Goal: Task Accomplishment & Management: Complete application form

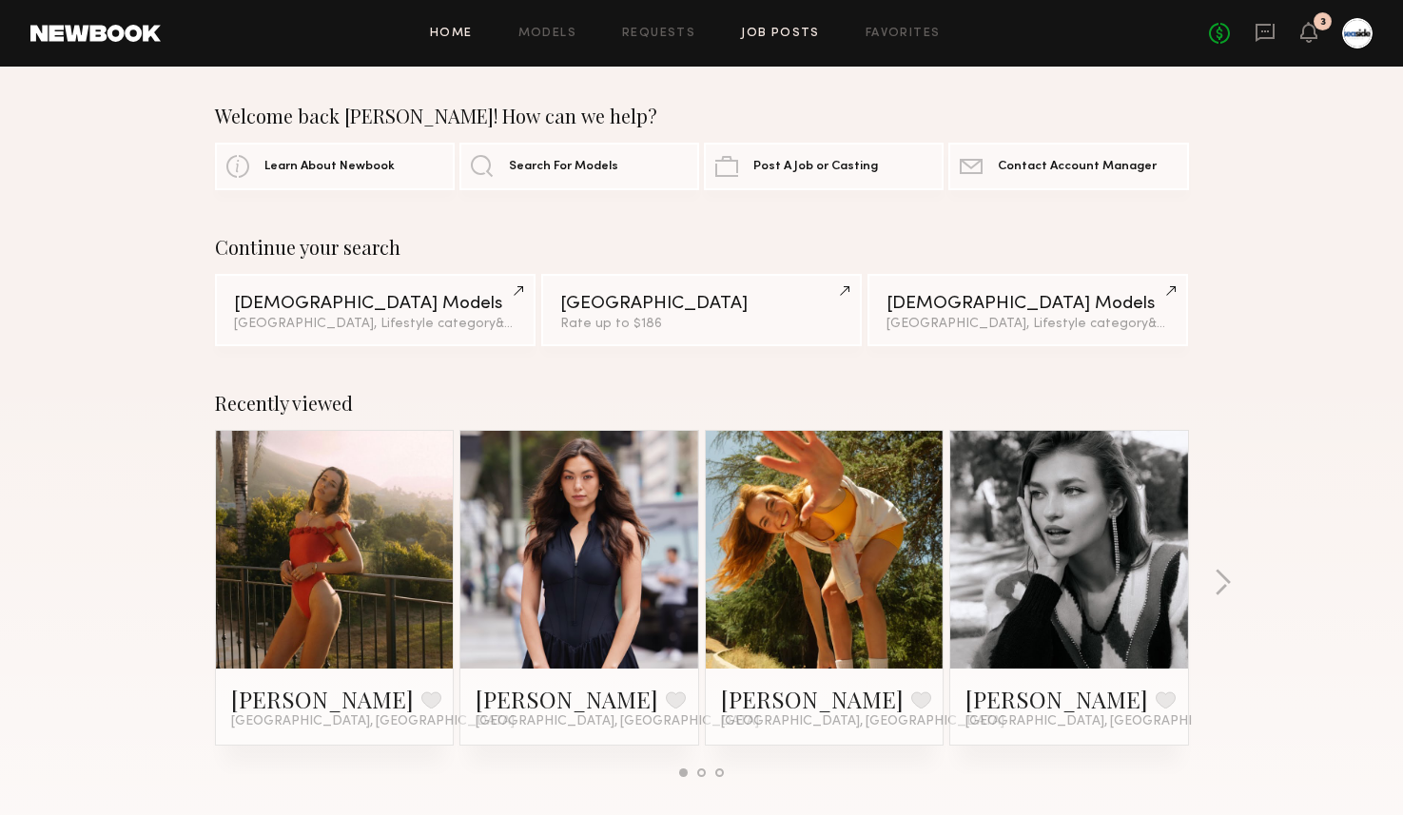
click at [784, 28] on link "Job Posts" at bounding box center [780, 34] width 79 height 12
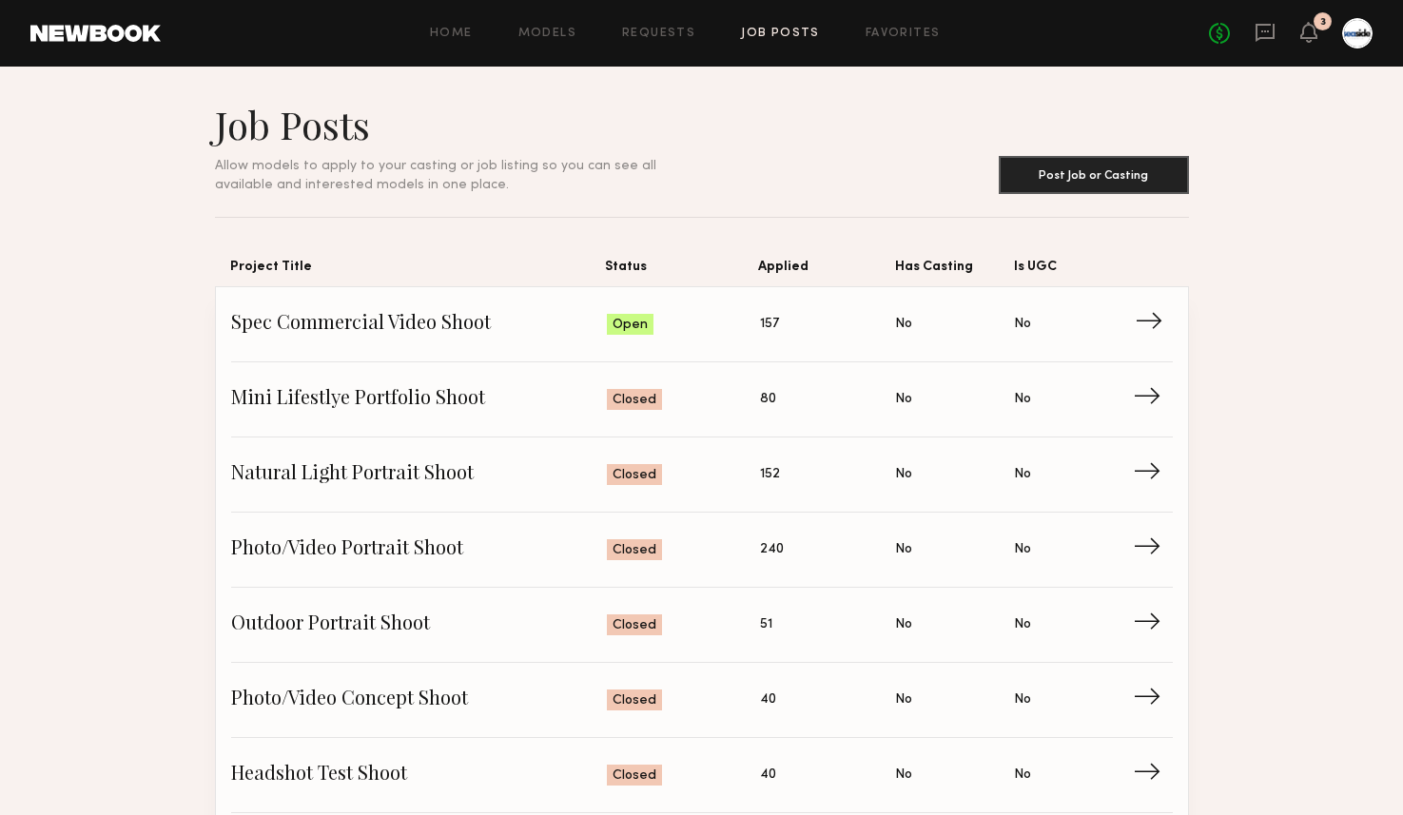
click at [454, 311] on span "Spec Commercial Video Shoot" at bounding box center [419, 324] width 377 height 29
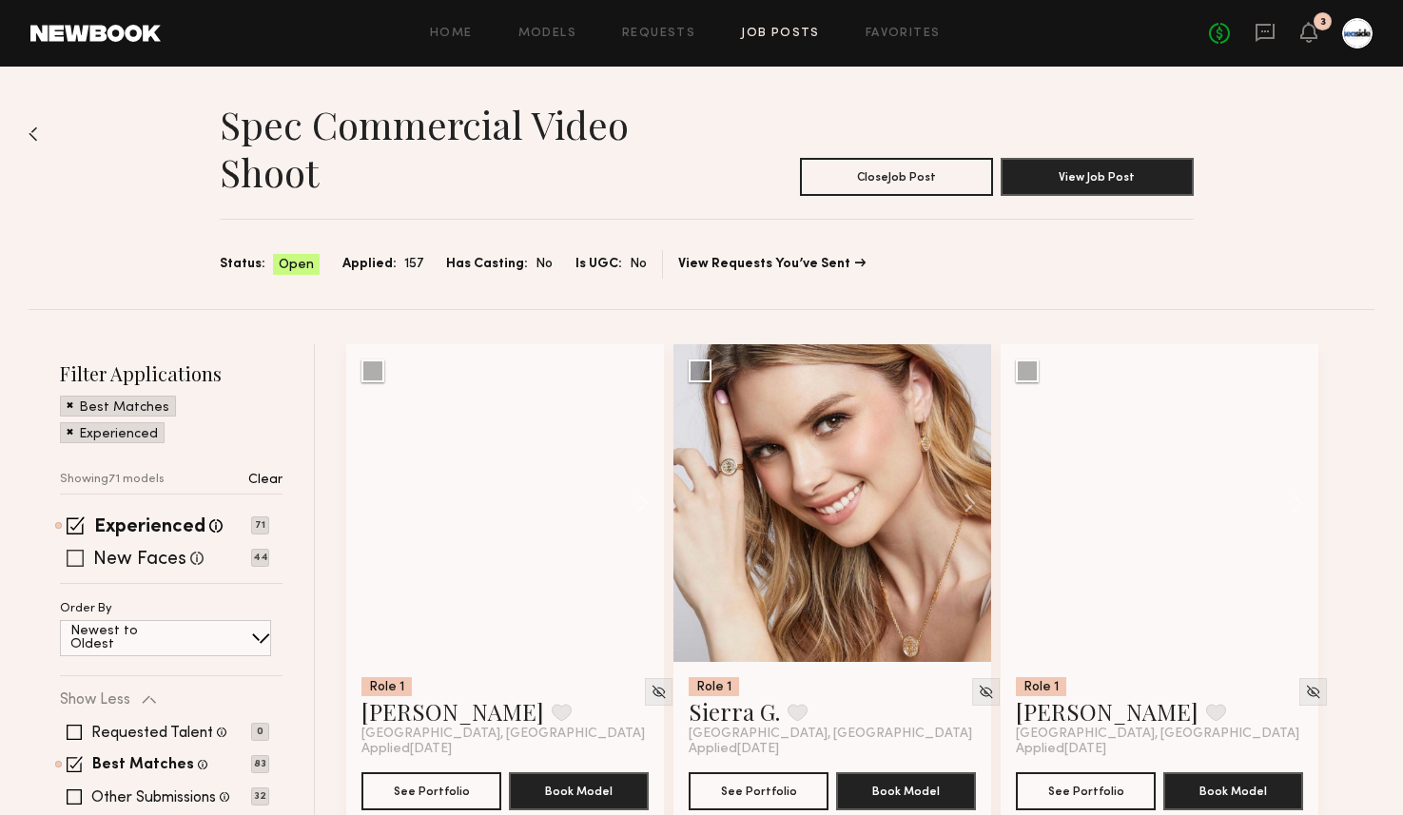
click at [76, 558] on span at bounding box center [75, 558] width 17 height 17
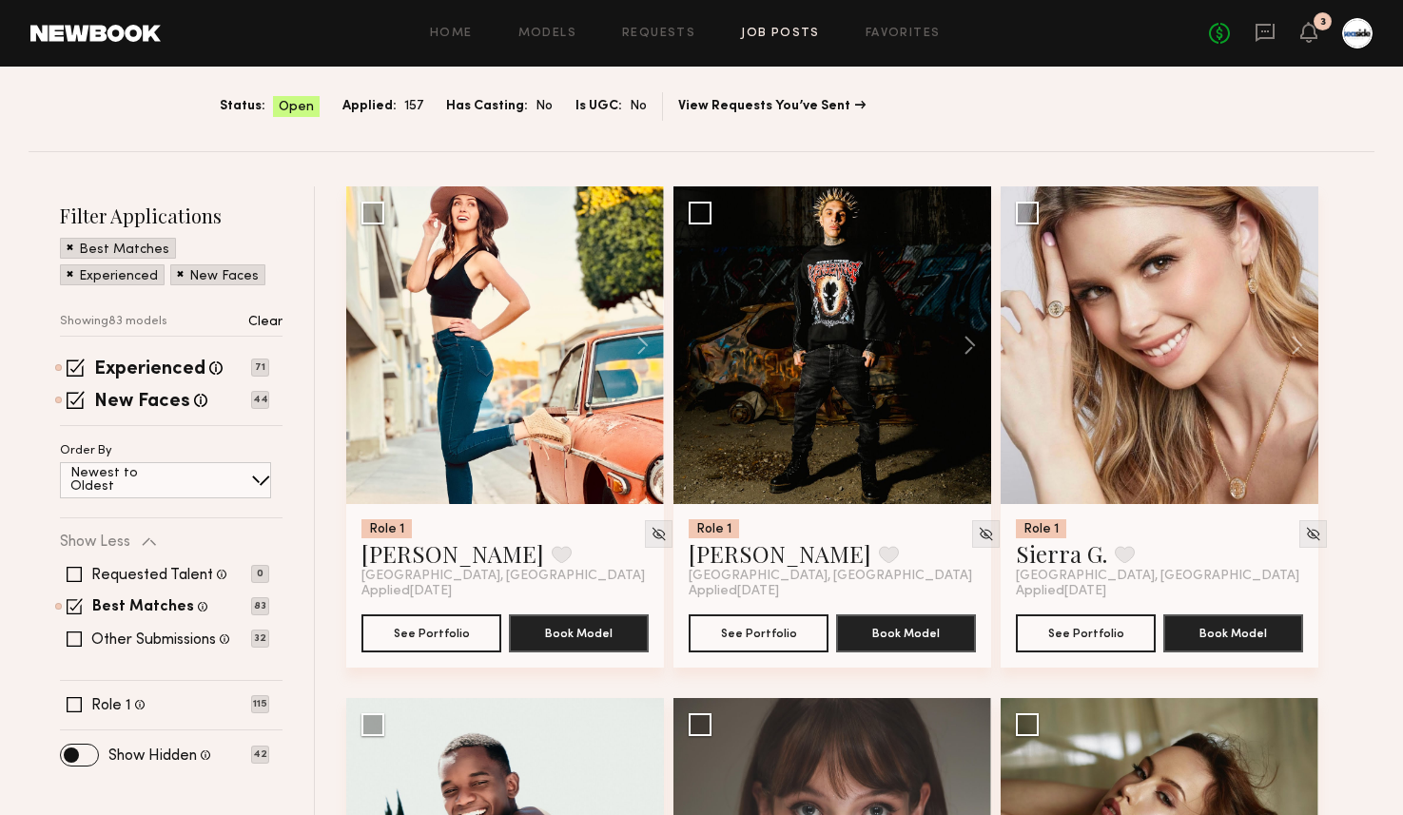
scroll to position [58, 0]
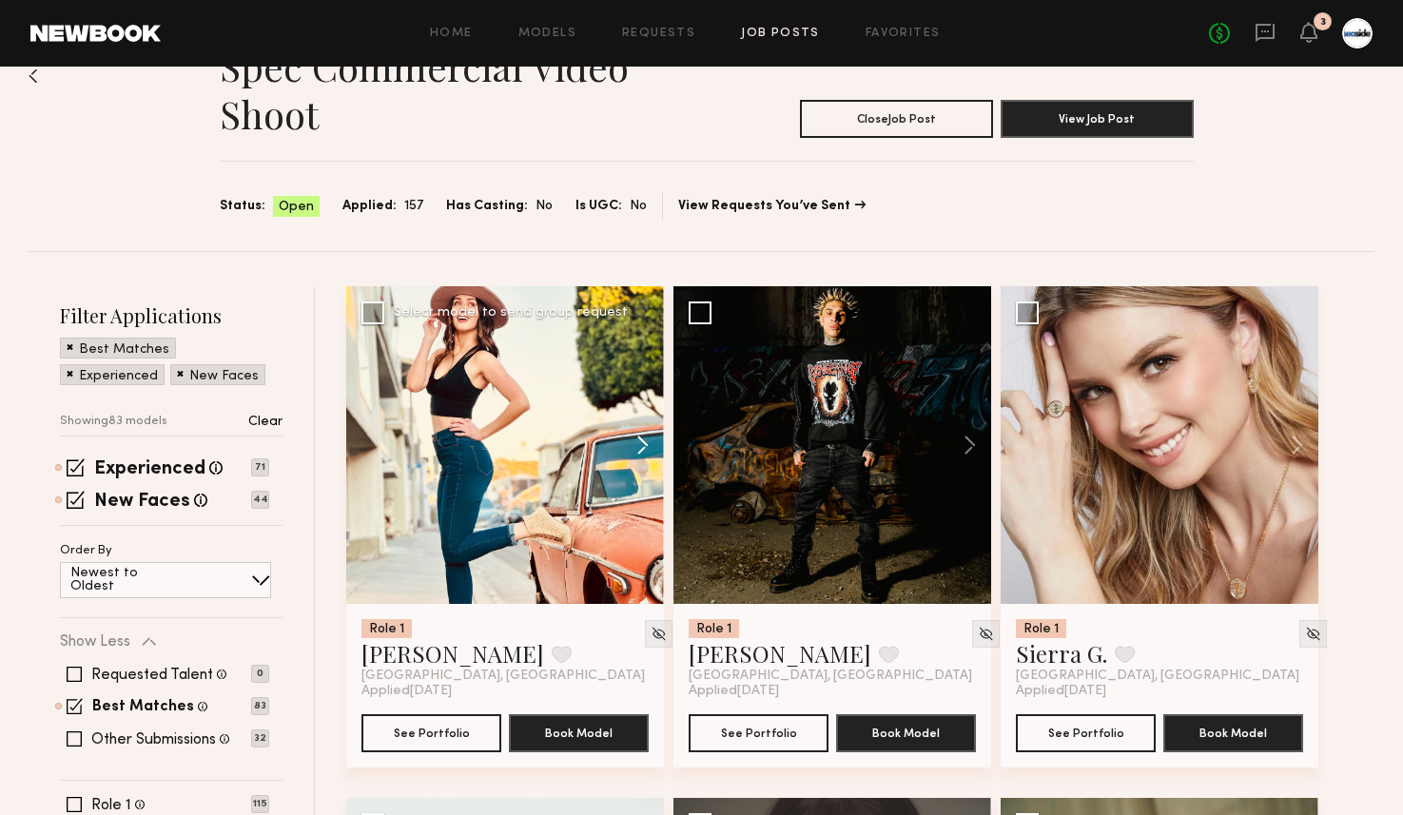
click at [639, 439] on button at bounding box center [633, 445] width 61 height 318
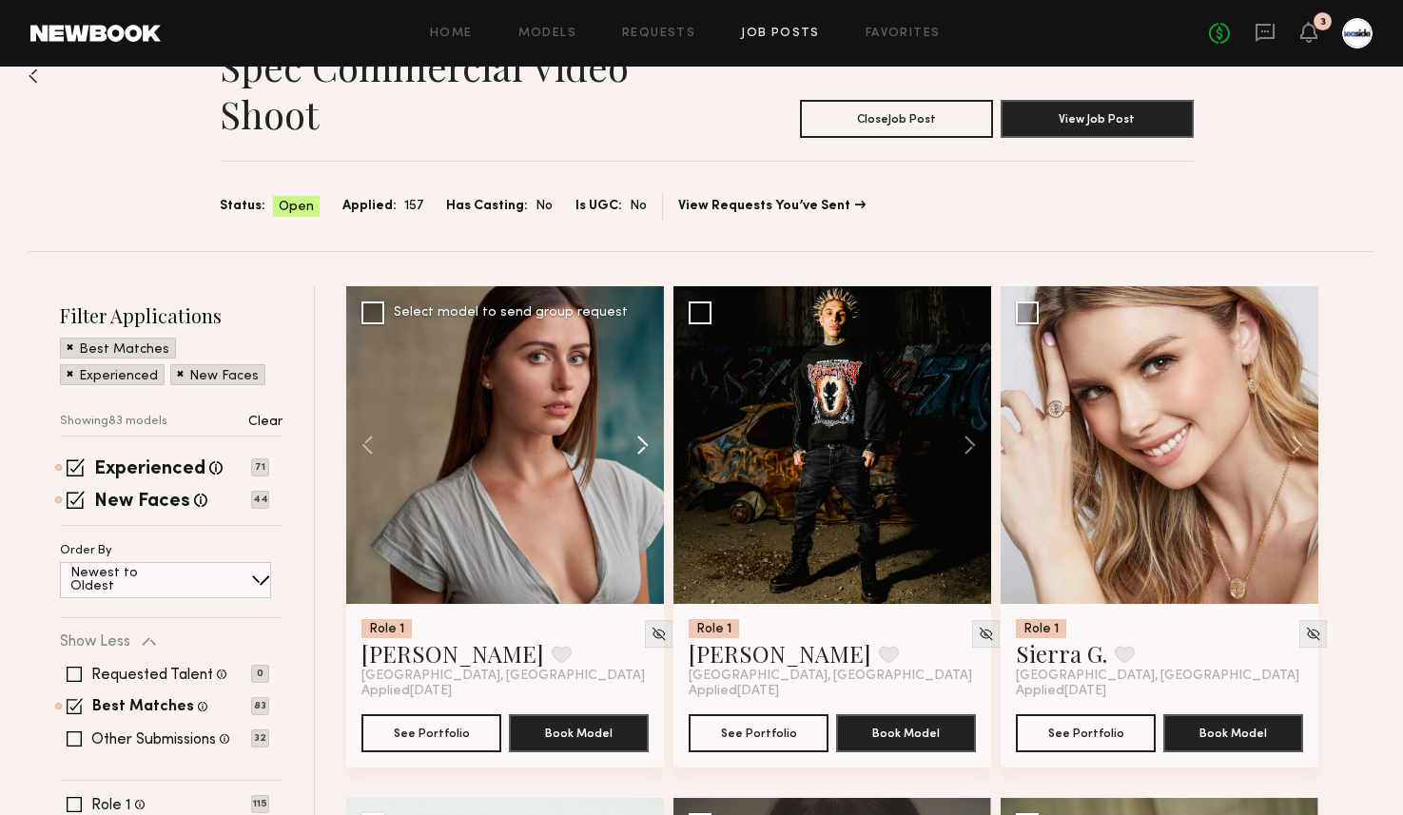
click at [641, 440] on button at bounding box center [633, 445] width 61 height 318
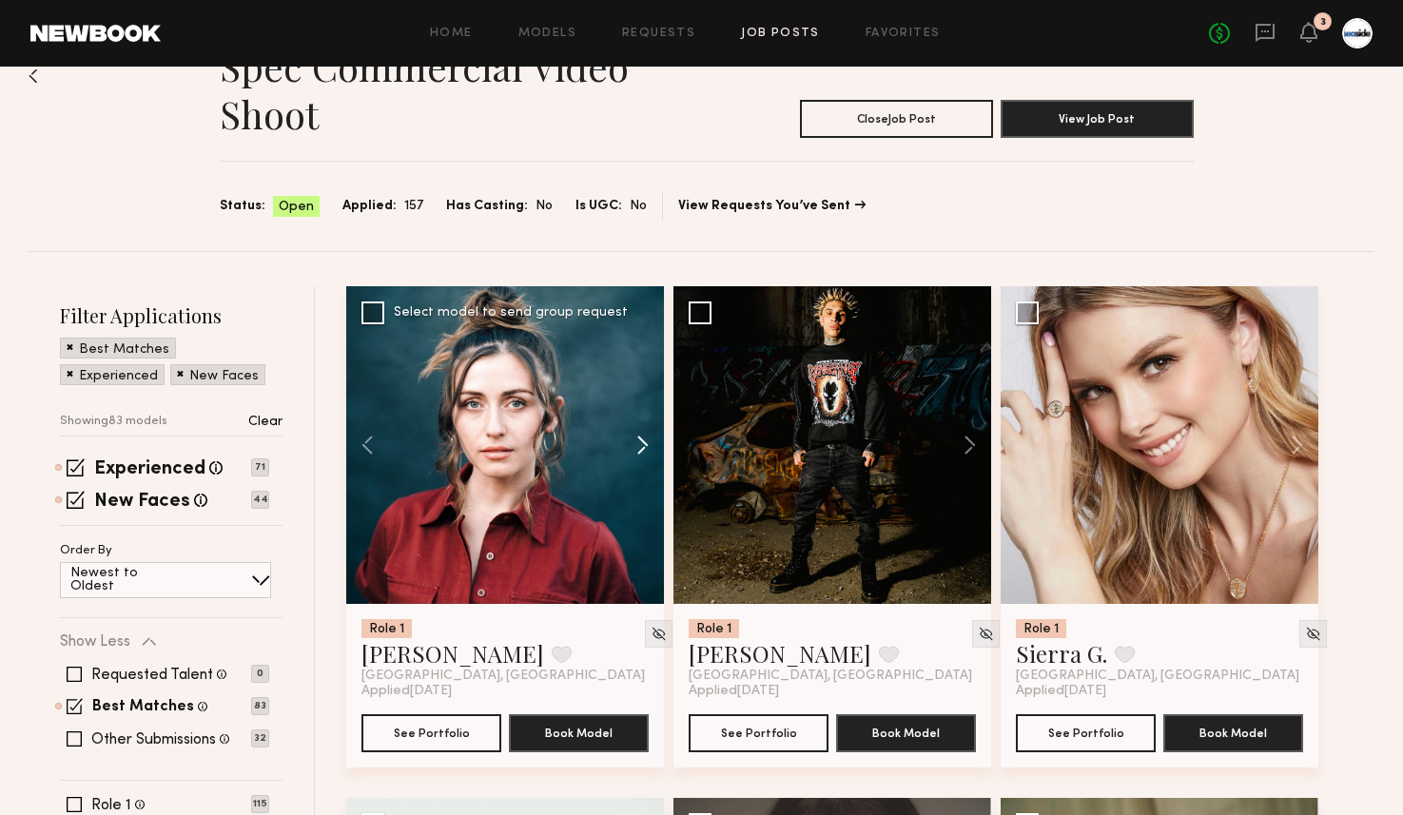
click at [641, 440] on button at bounding box center [633, 445] width 61 height 318
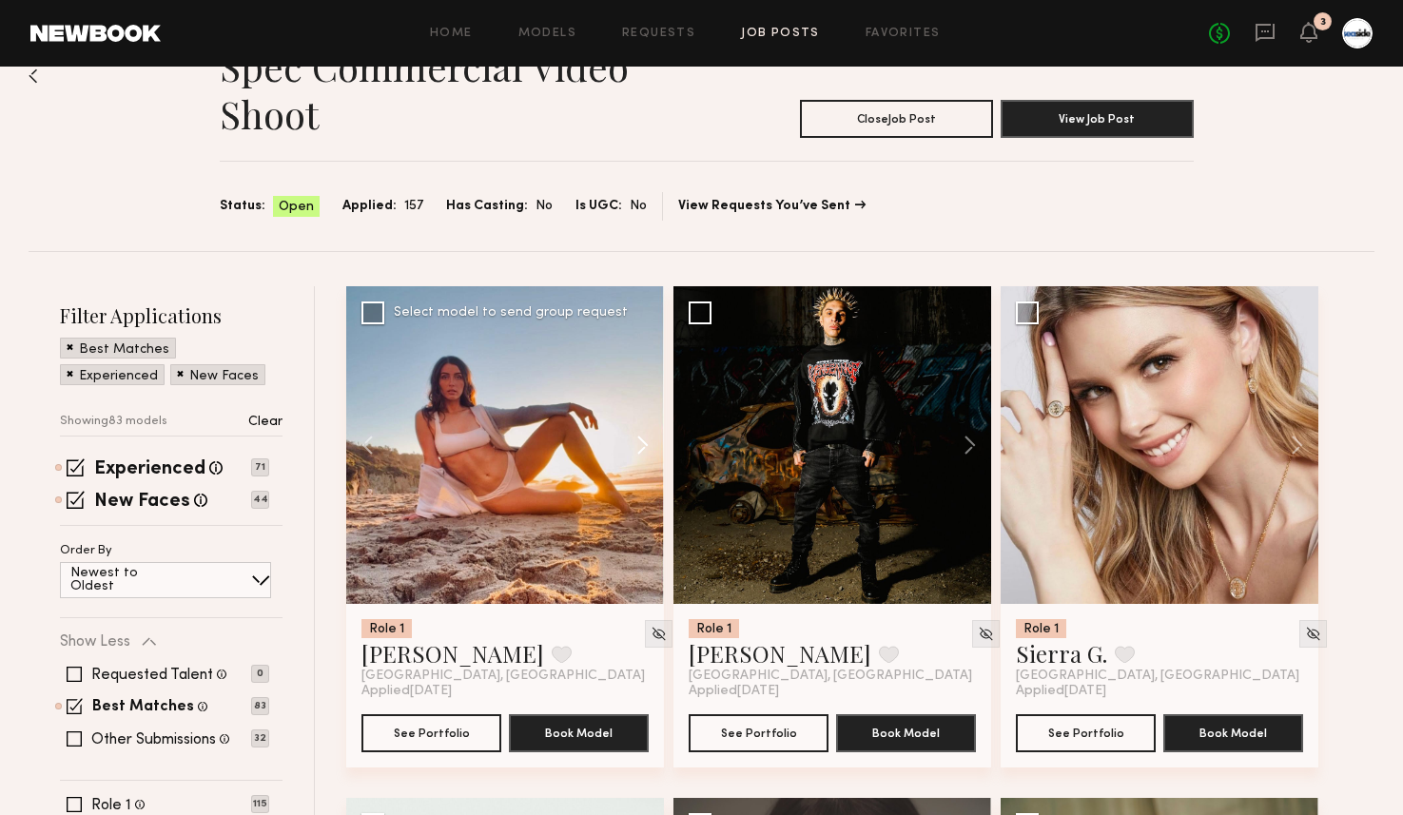
click at [641, 440] on button at bounding box center [633, 445] width 61 height 318
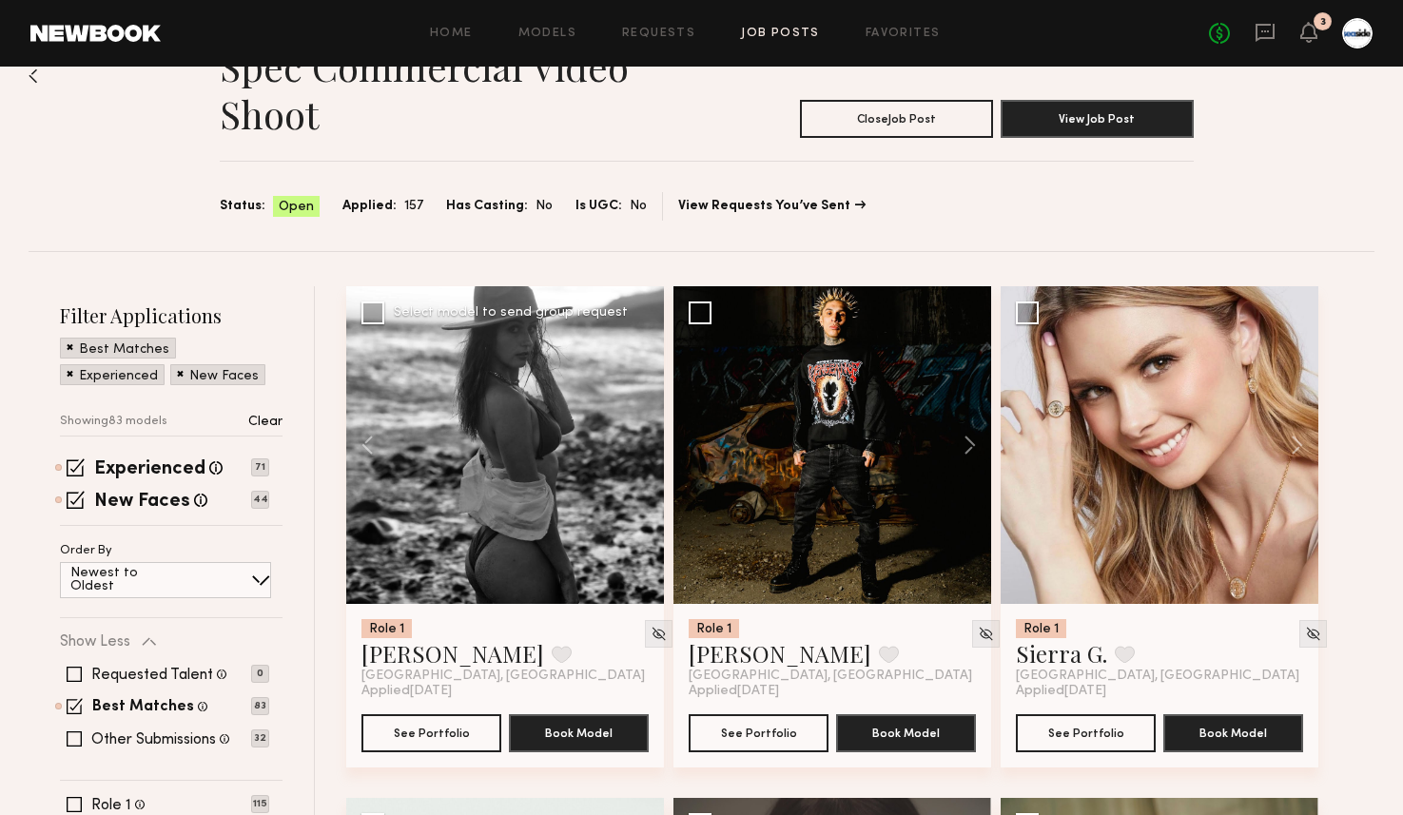
click at [641, 440] on div at bounding box center [505, 445] width 318 height 318
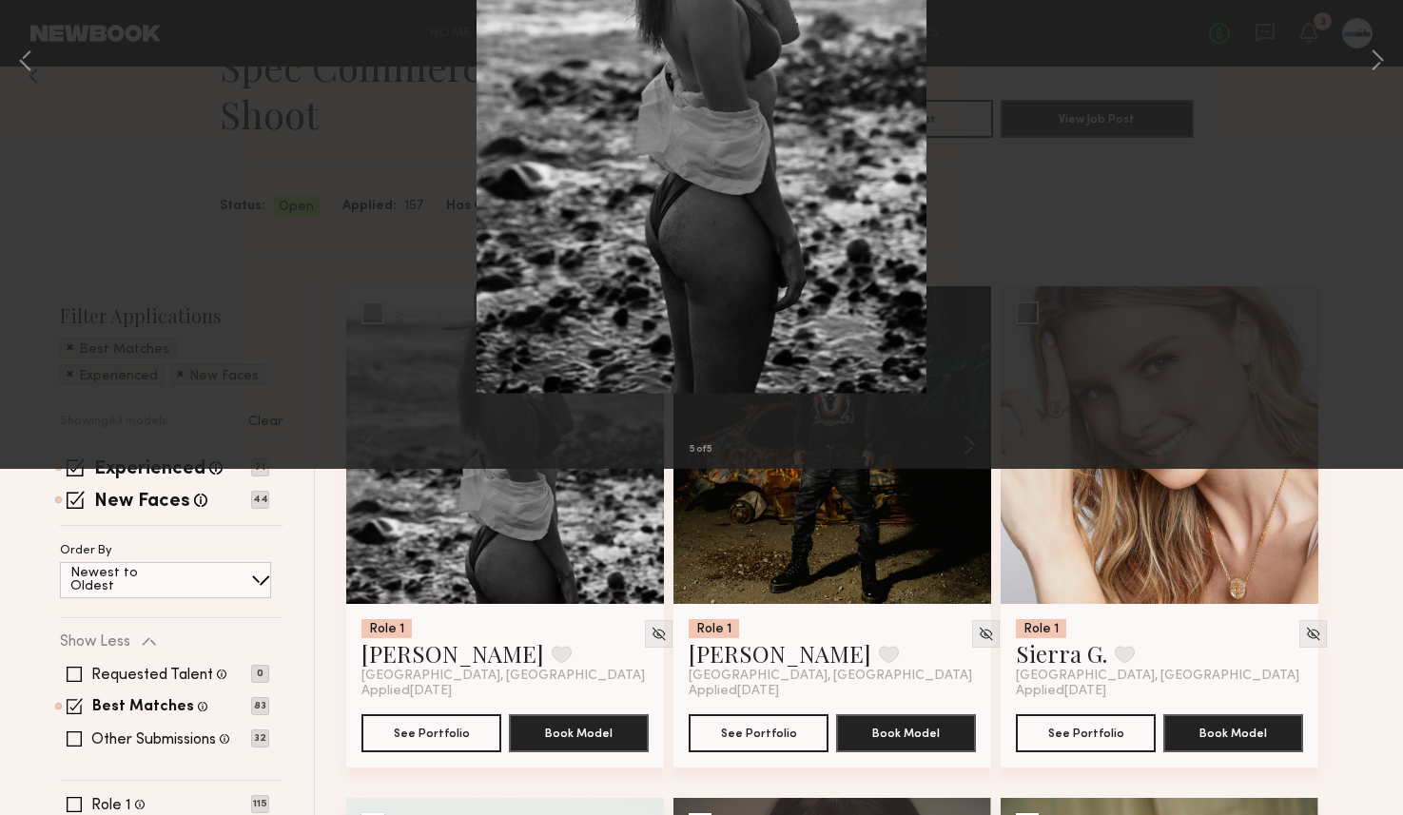
click at [48, 53] on button at bounding box center [44, 46] width 30 height 34
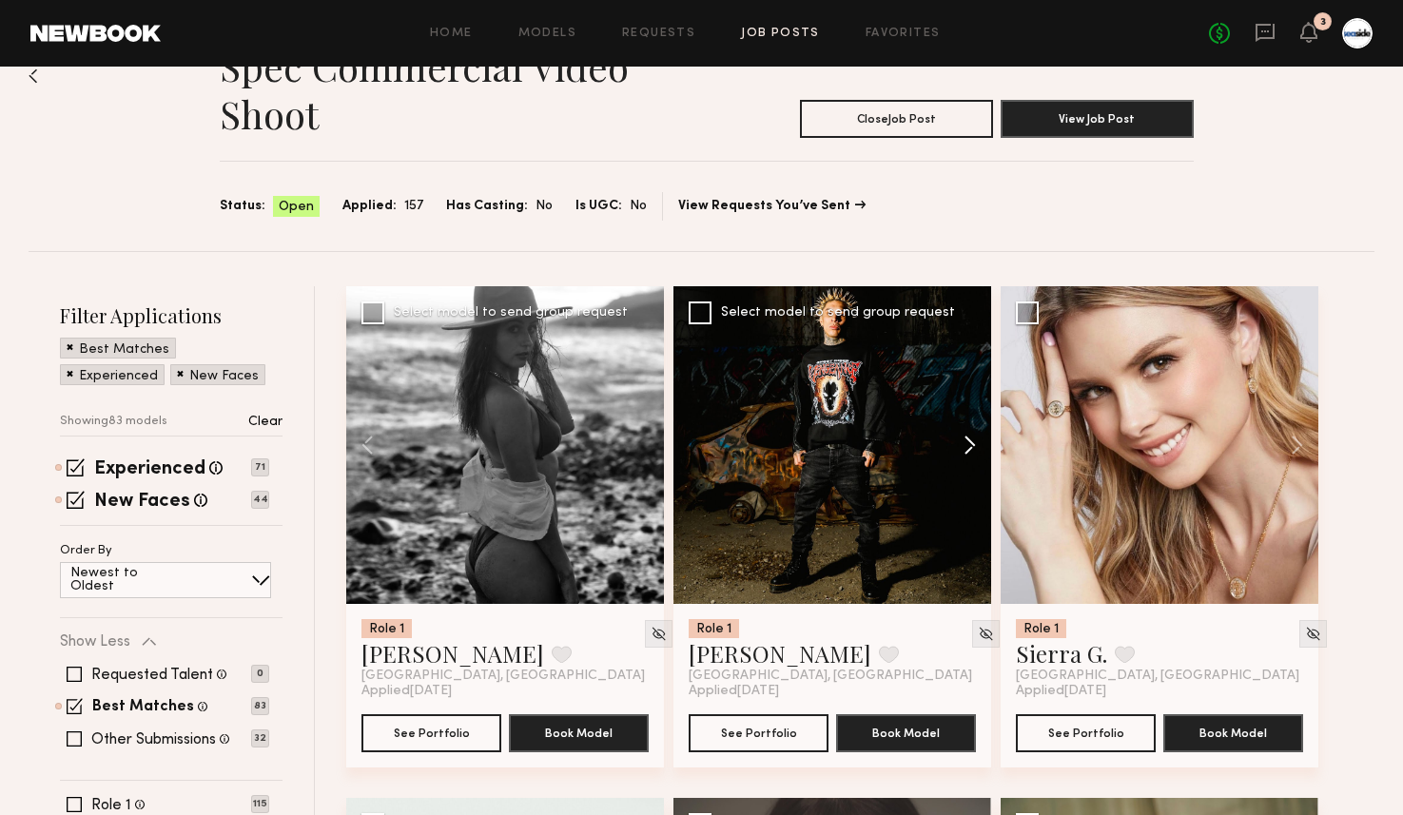
click at [974, 430] on button at bounding box center [960, 445] width 61 height 318
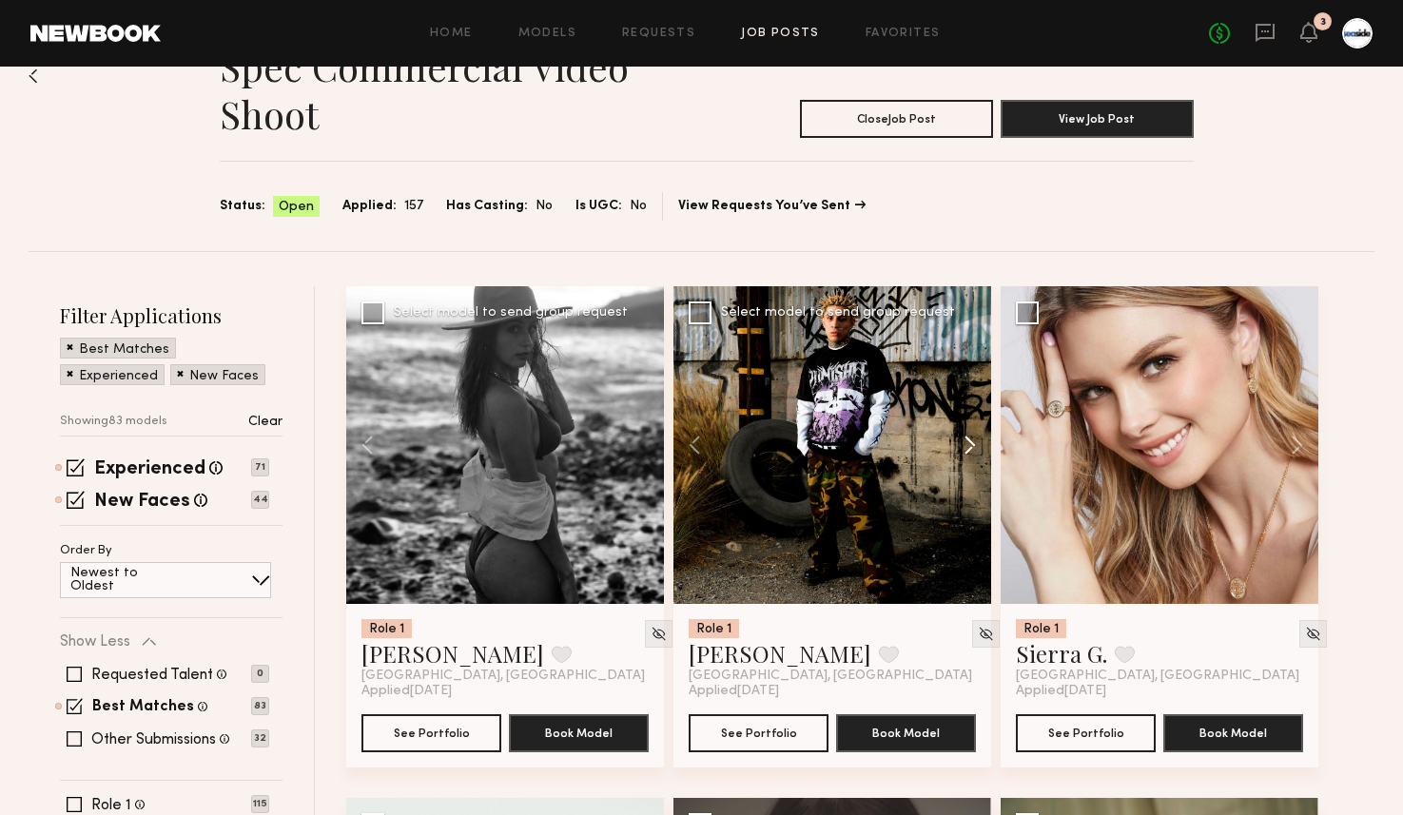
click at [974, 431] on button at bounding box center [960, 445] width 61 height 318
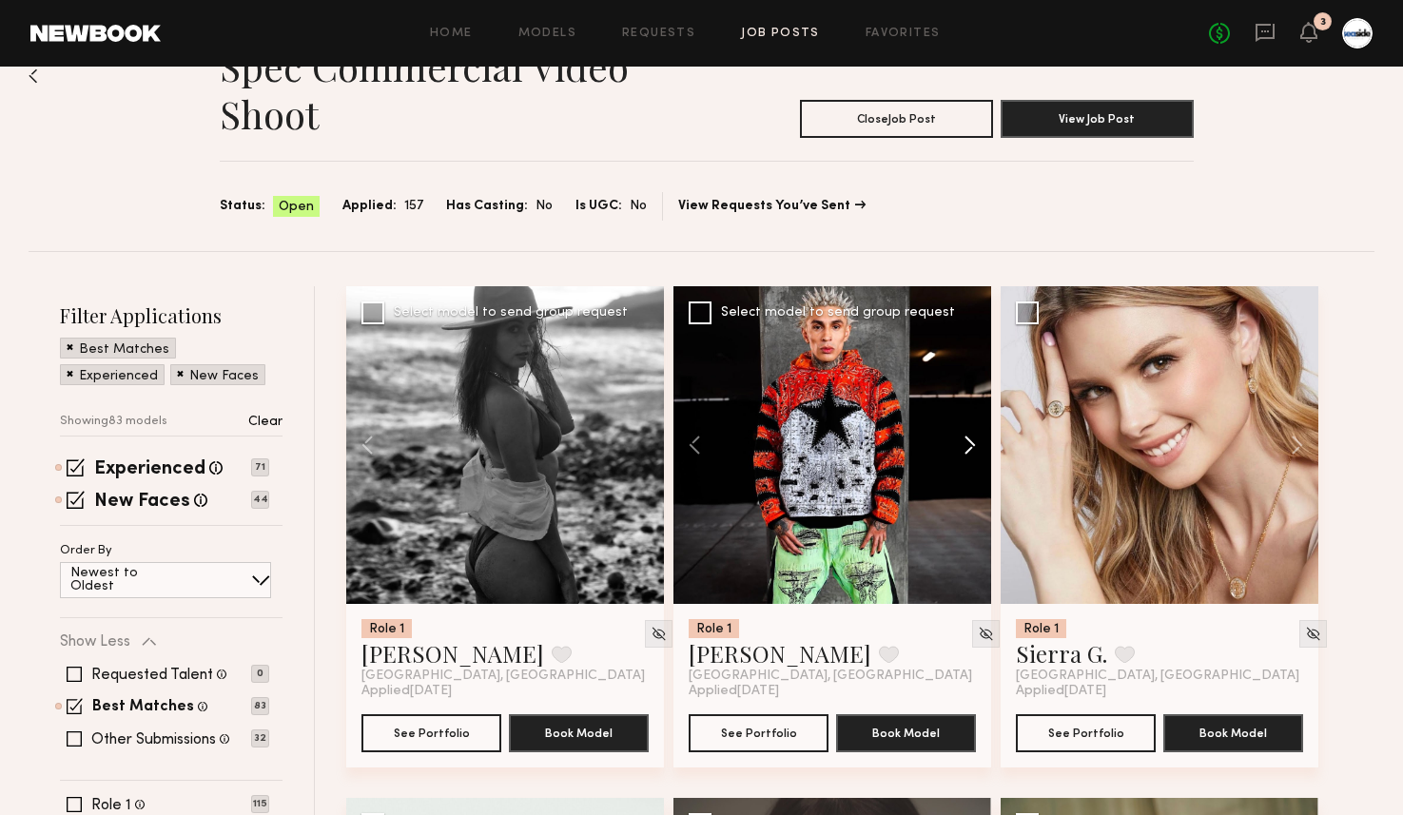
click at [974, 431] on button at bounding box center [960, 445] width 61 height 318
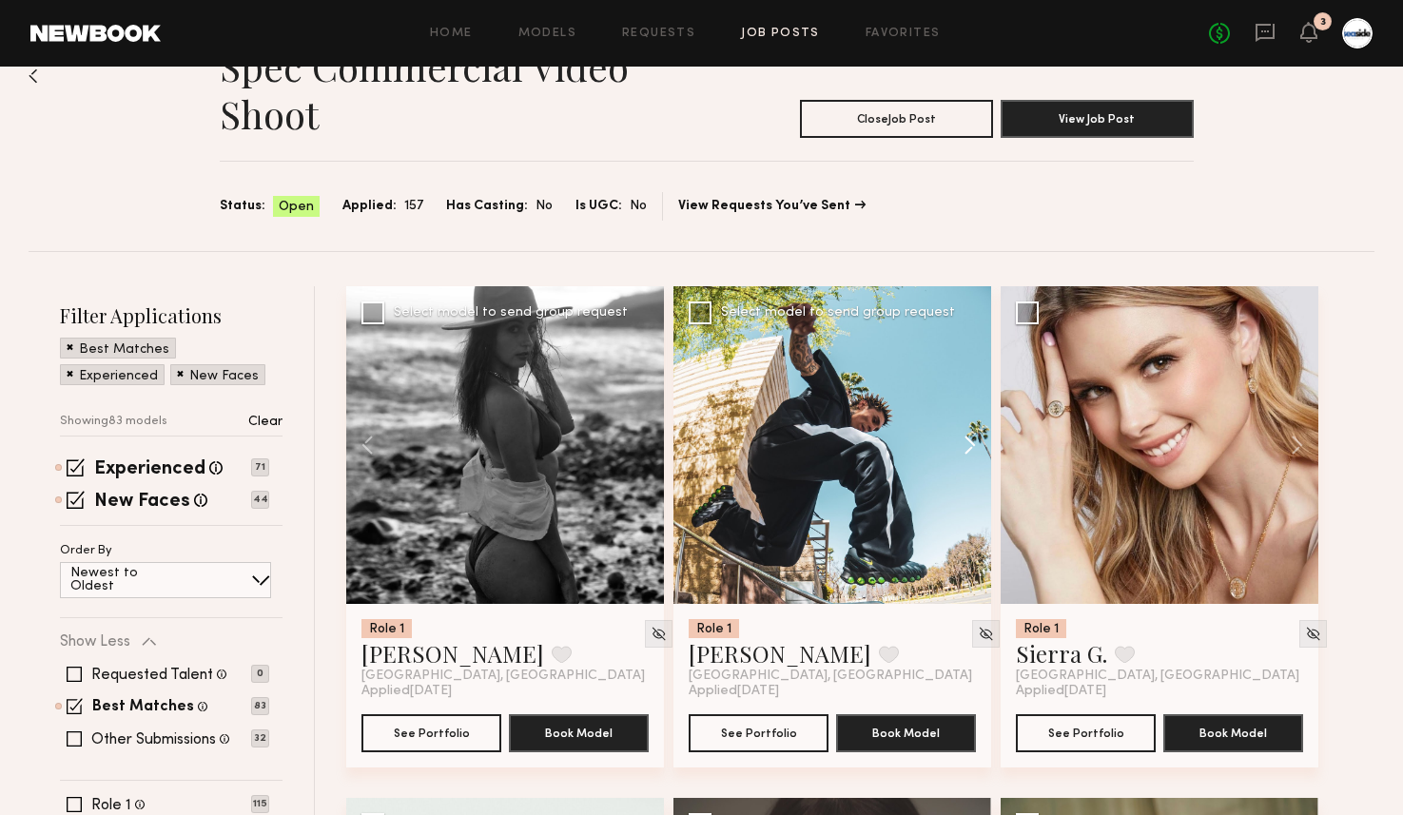
click at [974, 431] on button at bounding box center [960, 445] width 61 height 318
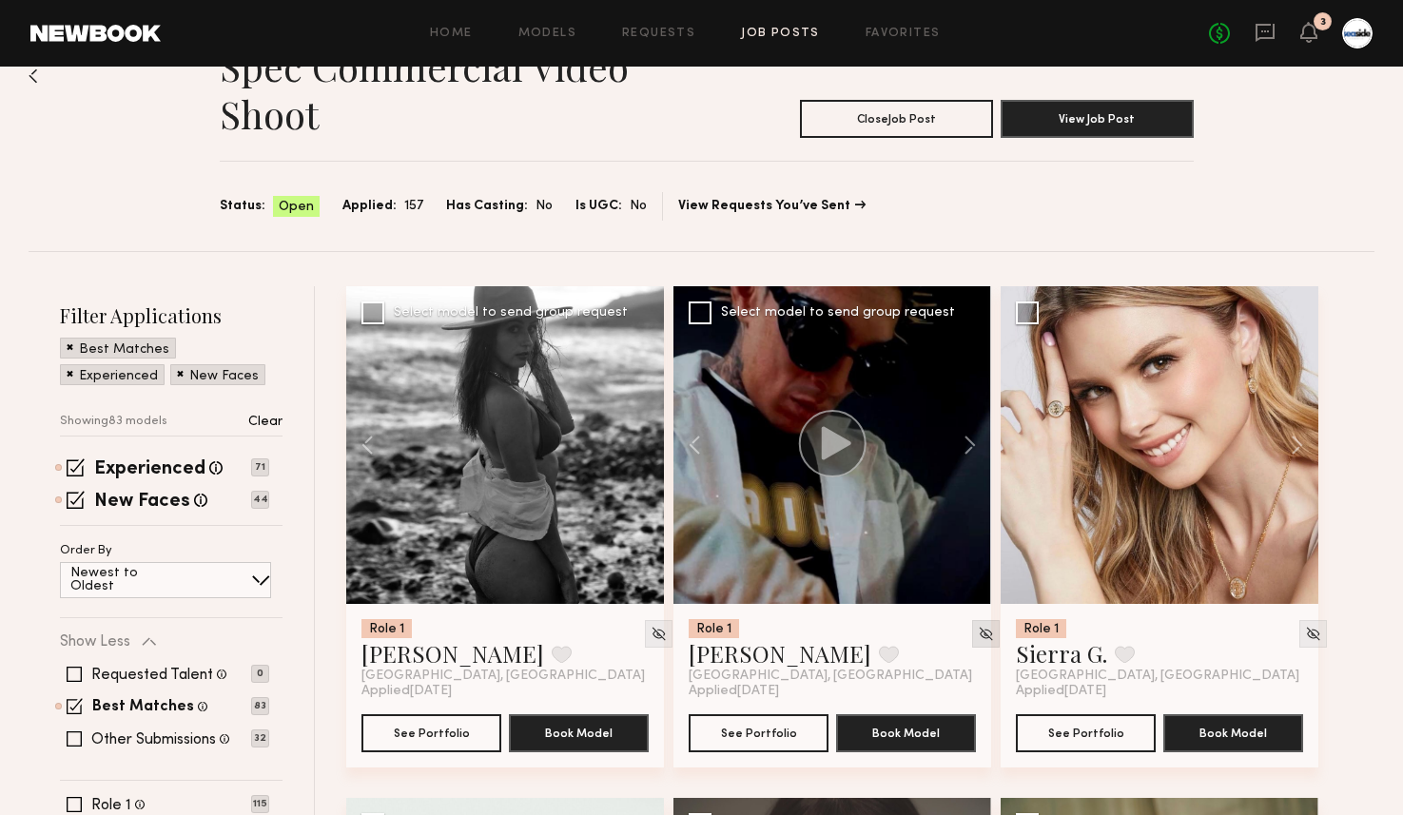
click at [978, 634] on img at bounding box center [986, 634] width 16 height 16
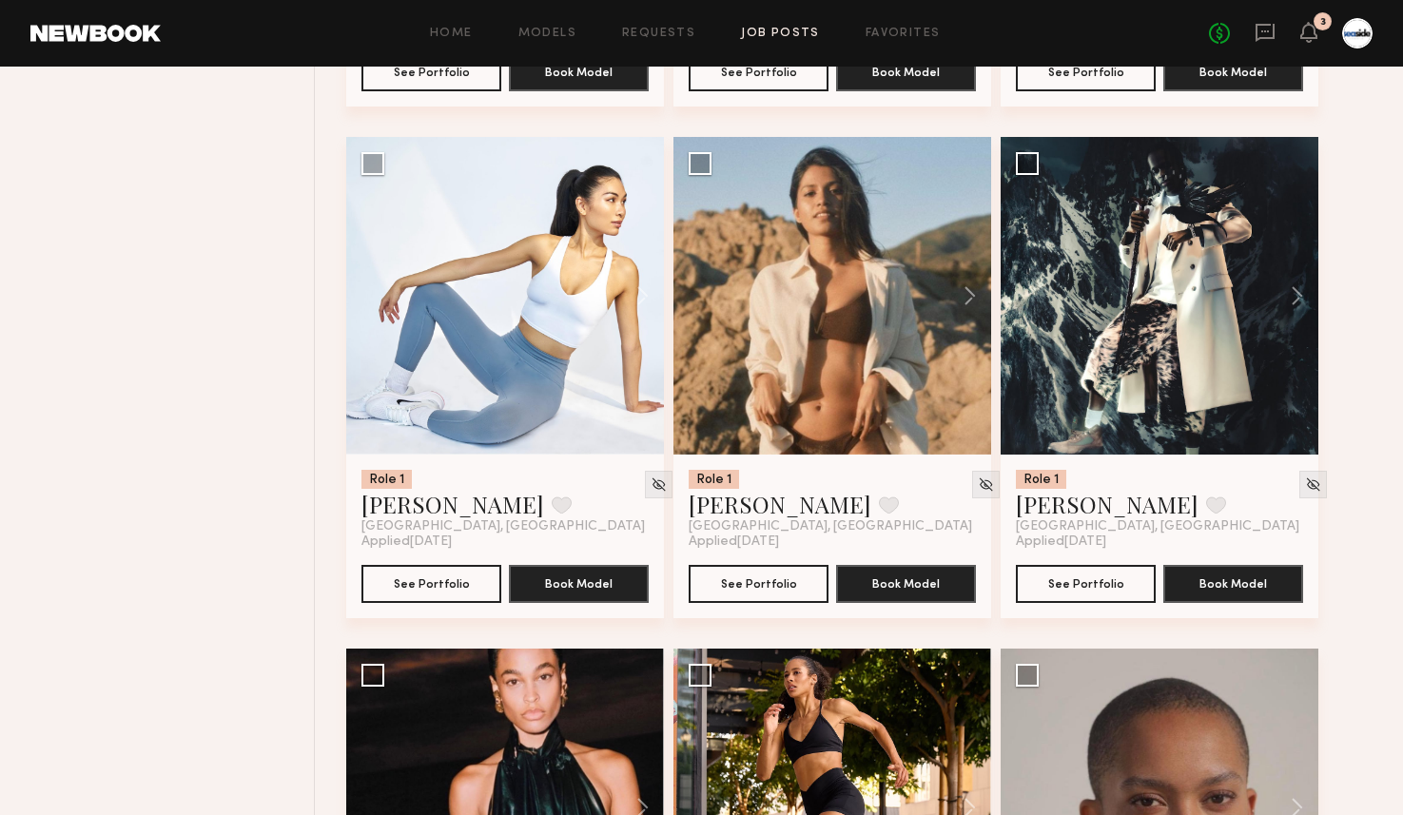
scroll to position [5708, 0]
